Goal: Information Seeking & Learning: Learn about a topic

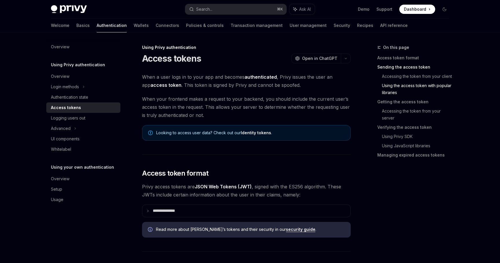
scroll to position [512, 0]
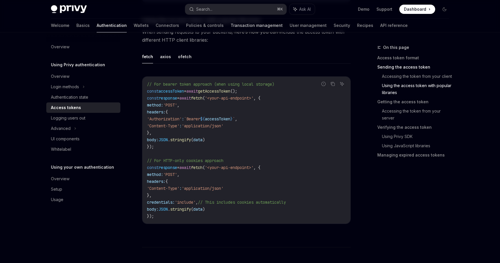
click at [231, 28] on link "Transaction management" at bounding box center [257, 26] width 52 height 14
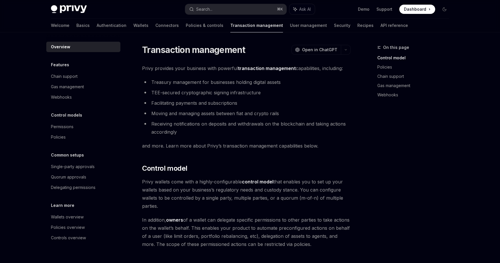
click at [231, 100] on li "Facilitating payments and subscriptions" at bounding box center [246, 103] width 209 height 8
click at [253, 146] on span "and more. Learn more about Privy’s transaction management capabilities below." at bounding box center [246, 146] width 209 height 8
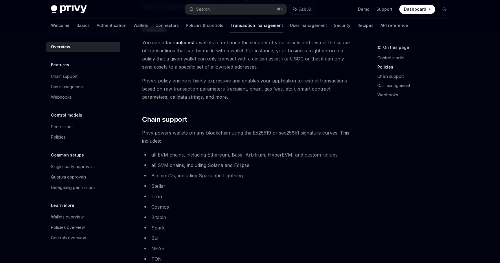
scroll to position [282, 0]
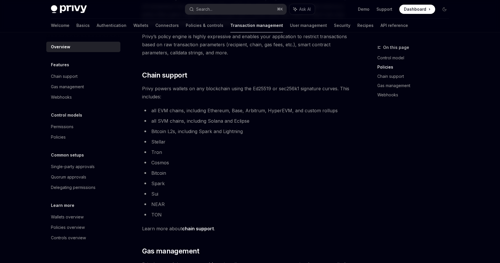
click at [243, 132] on li "Bitcoin L2s, including Spark and Lightning" at bounding box center [246, 131] width 209 height 8
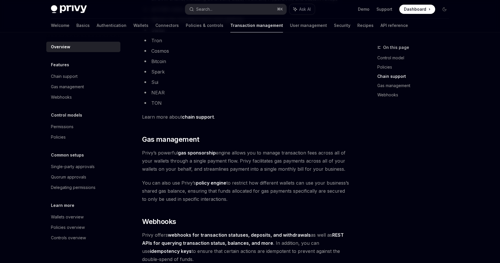
scroll to position [494, 0]
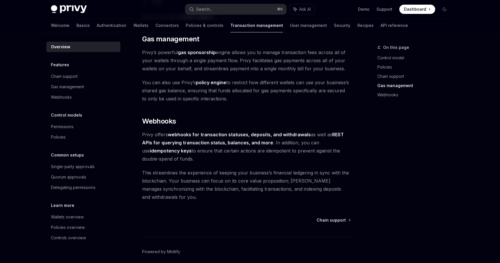
click at [226, 158] on span "Privy offers webhooks for transaction statuses, deposits, and withdrawals as we…" at bounding box center [246, 147] width 209 height 32
click at [381, 25] on link "API reference" at bounding box center [395, 26] width 28 height 14
type textarea "*"
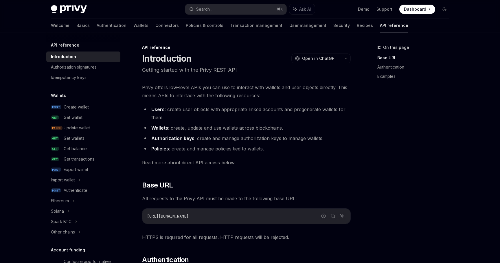
click at [269, 116] on li "Users : create user objects with appropriate linked accounts and pregenerate wa…" at bounding box center [246, 113] width 209 height 16
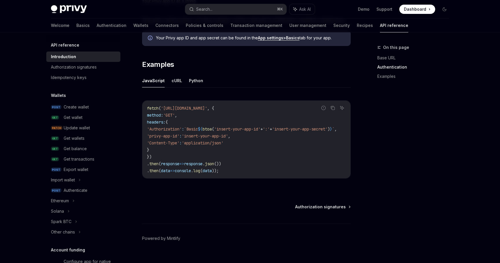
scroll to position [351, 0]
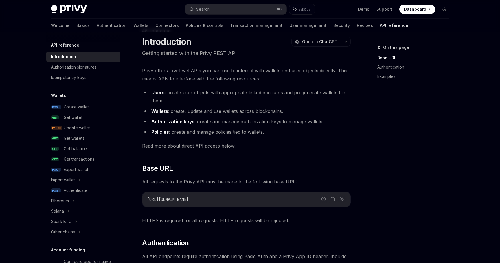
scroll to position [0, 0]
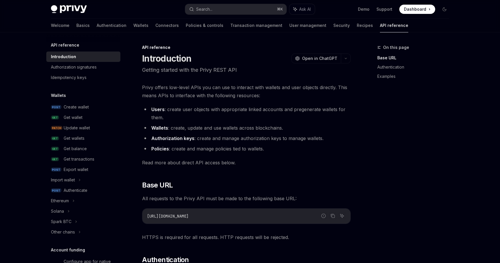
click at [233, 85] on span "Privy offers low-level APIs you can use to interact with wallets and user objec…" at bounding box center [246, 91] width 209 height 16
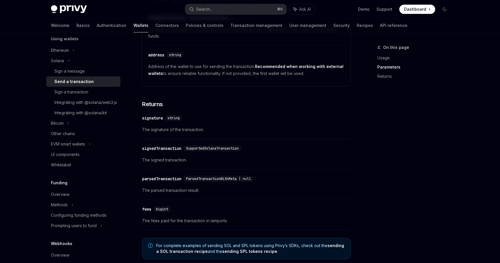
scroll to position [748, 0]
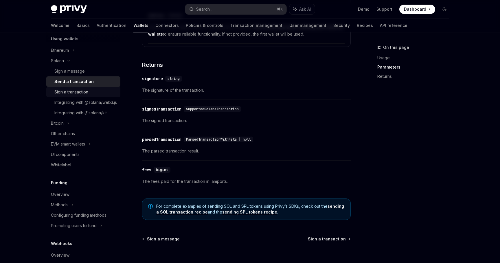
click at [116, 90] on div "Sign a transaction" at bounding box center [85, 92] width 63 height 7
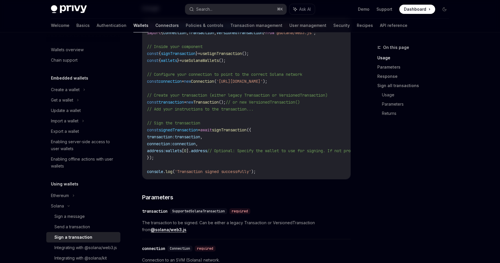
click at [155, 29] on link "Connectors" at bounding box center [166, 26] width 23 height 14
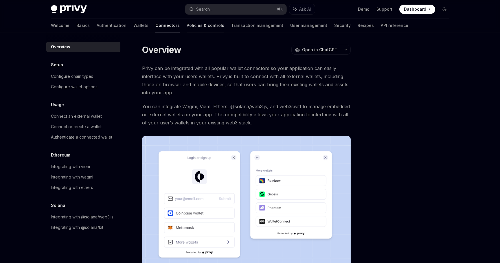
click at [187, 31] on link "Policies & controls" at bounding box center [206, 26] width 38 height 14
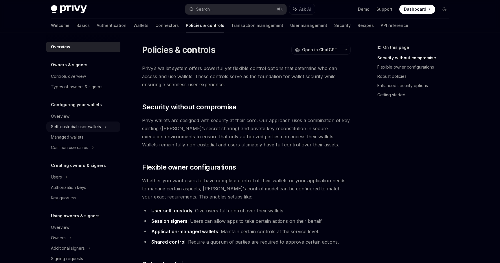
scroll to position [144, 0]
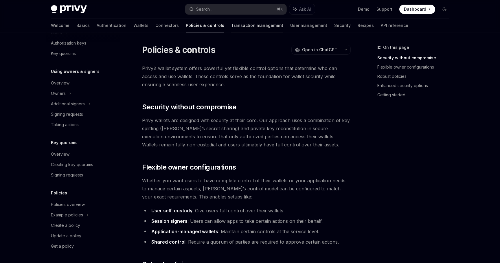
click at [231, 26] on link "Transaction management" at bounding box center [257, 26] width 52 height 14
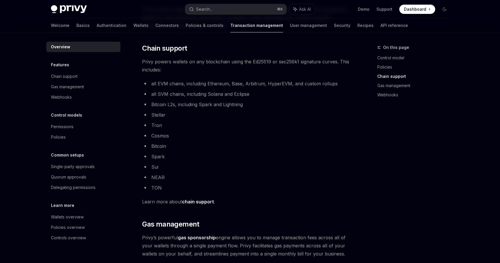
scroll to position [518, 0]
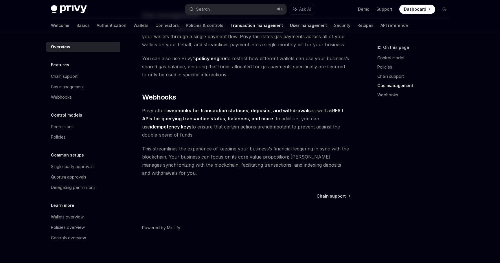
click at [290, 28] on link "User management" at bounding box center [308, 26] width 37 height 14
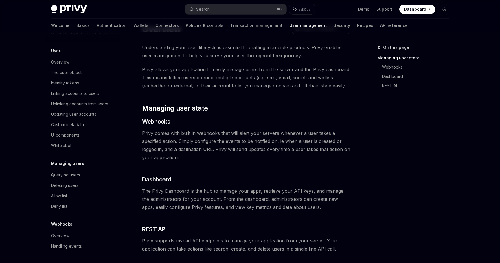
scroll to position [36, 0]
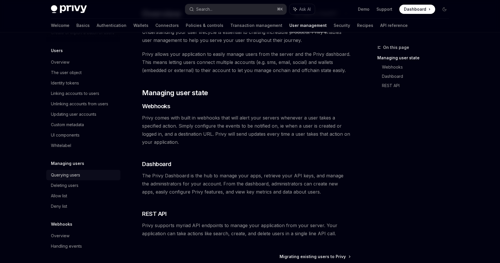
click at [94, 177] on div "Querying users" at bounding box center [84, 175] width 66 height 7
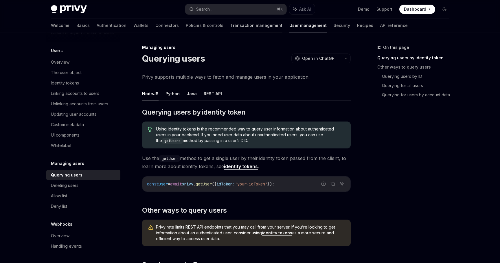
click at [245, 27] on link "Transaction management" at bounding box center [256, 26] width 52 height 14
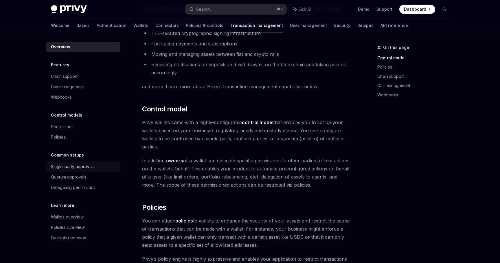
click at [82, 162] on link "Single-party approvals" at bounding box center [83, 167] width 74 height 10
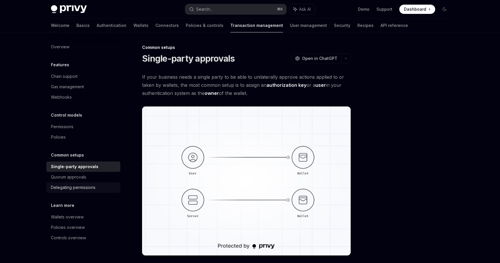
click at [98, 188] on div "Delegating permissions" at bounding box center [84, 187] width 66 height 7
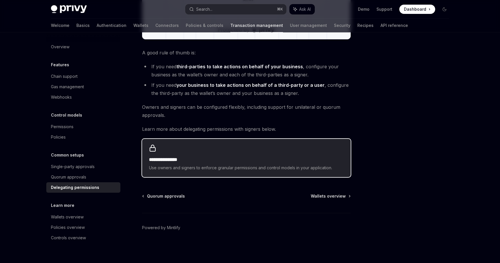
click at [198, 150] on div "**********" at bounding box center [246, 158] width 209 height 38
type textarea "*"
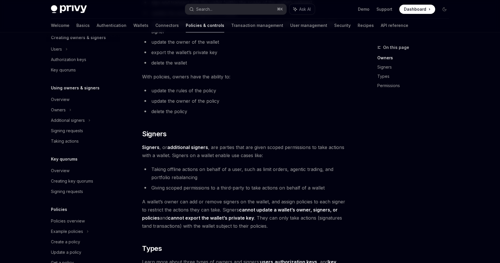
scroll to position [144, 0]
